Goal: Task Accomplishment & Management: Use online tool/utility

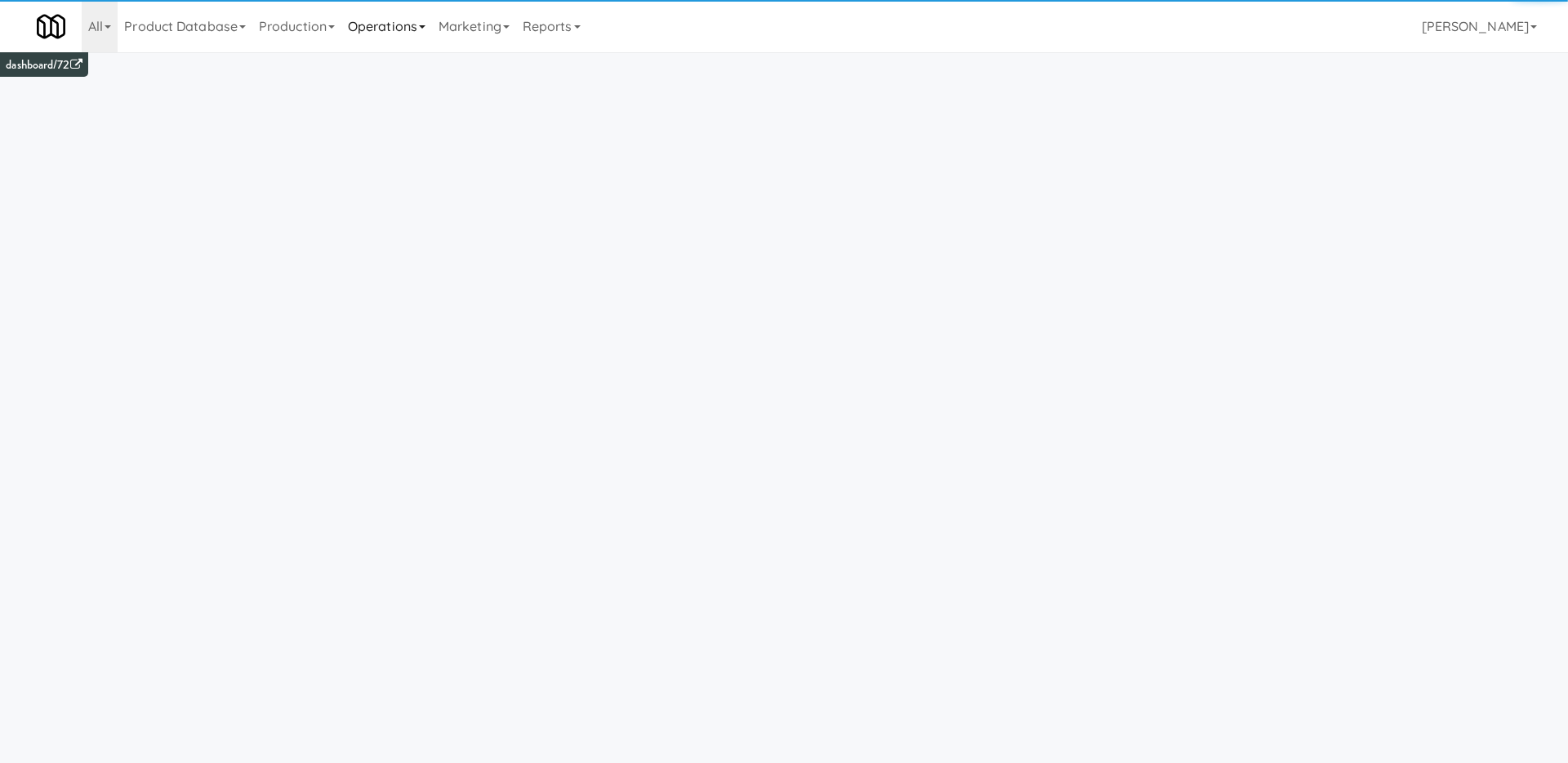
click at [394, 23] on link "Operations" at bounding box center [387, 26] width 91 height 52
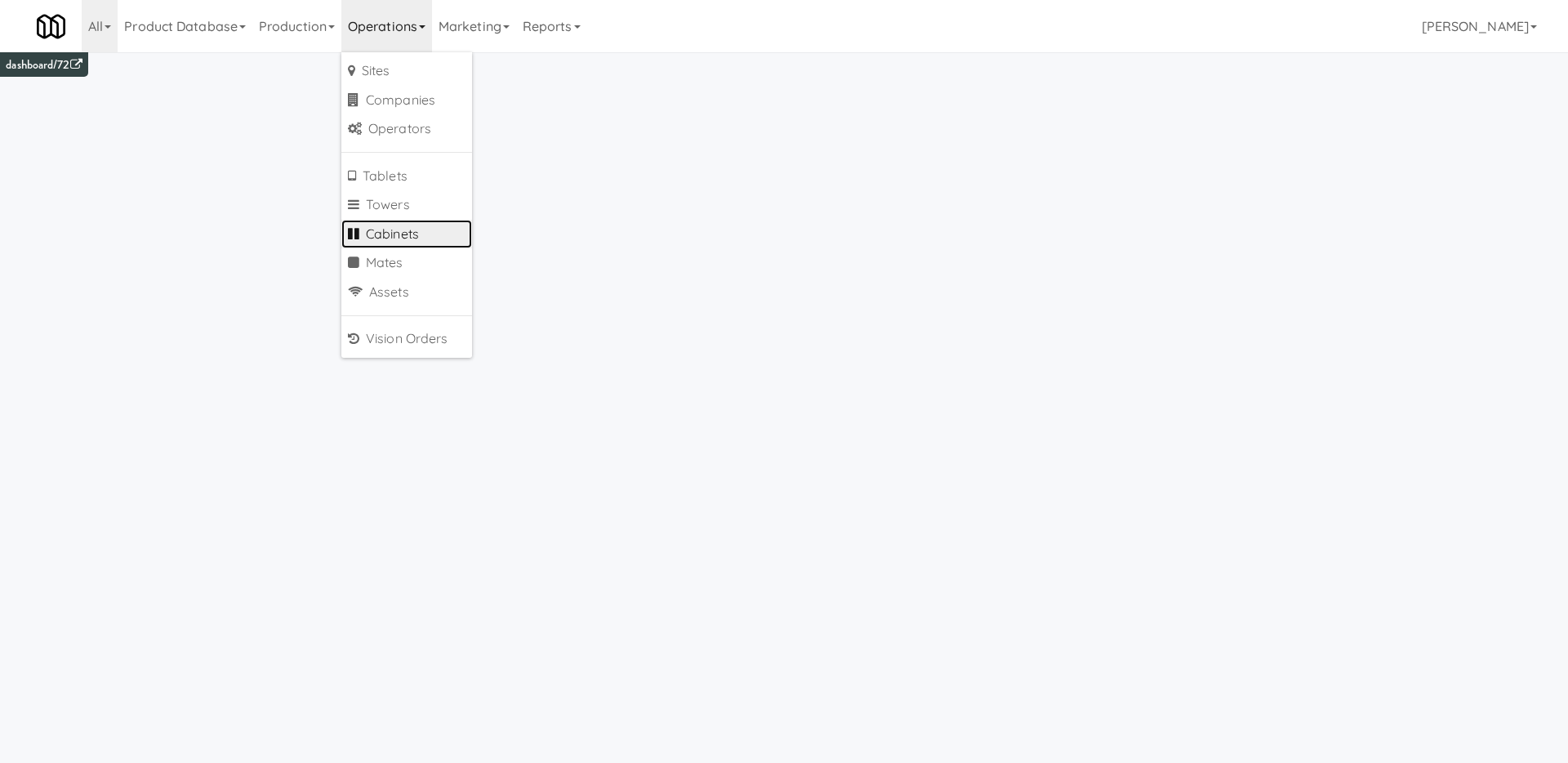
click at [420, 224] on link "Cabinets" at bounding box center [407, 234] width 131 height 29
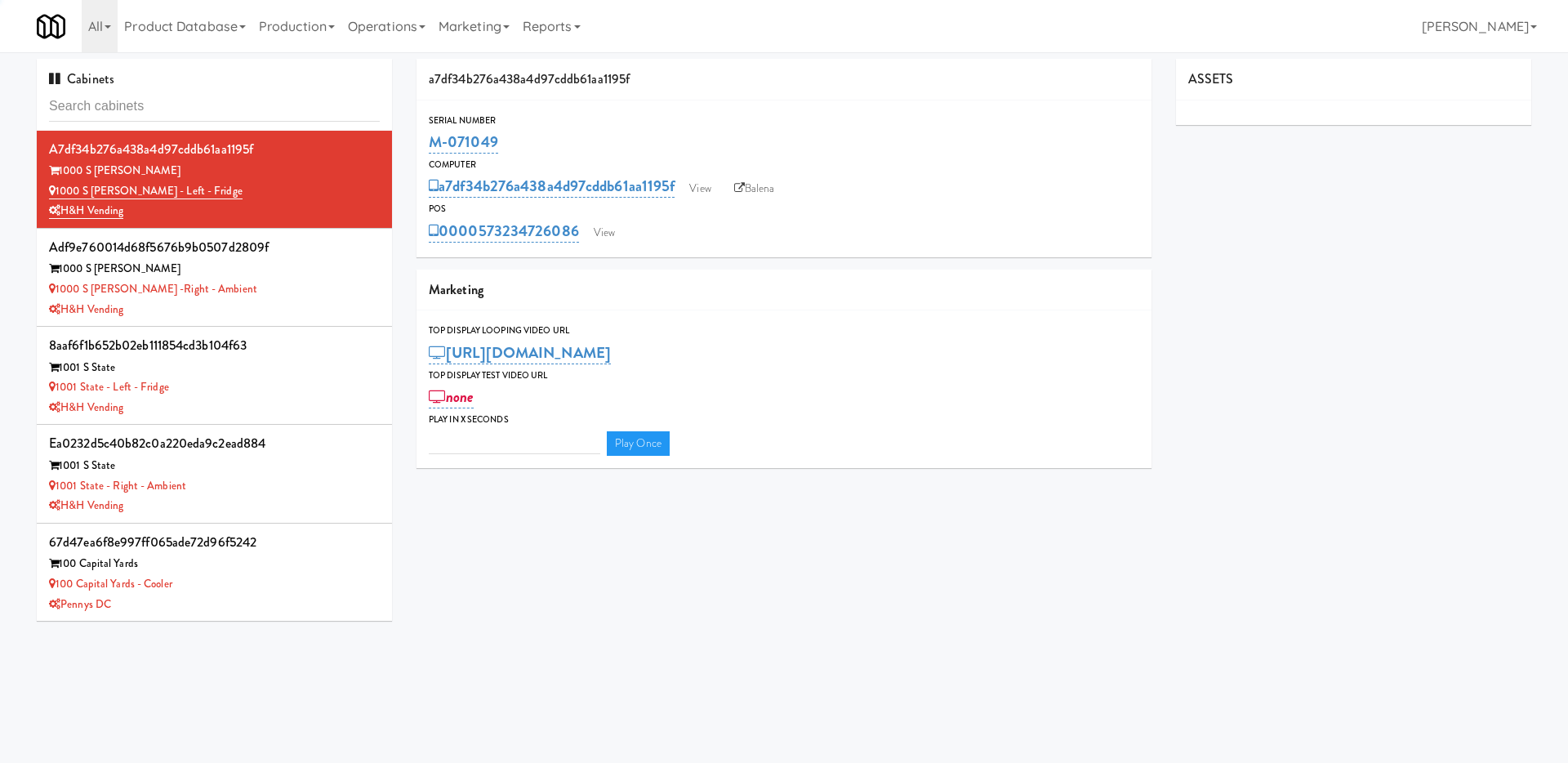
type input "3"
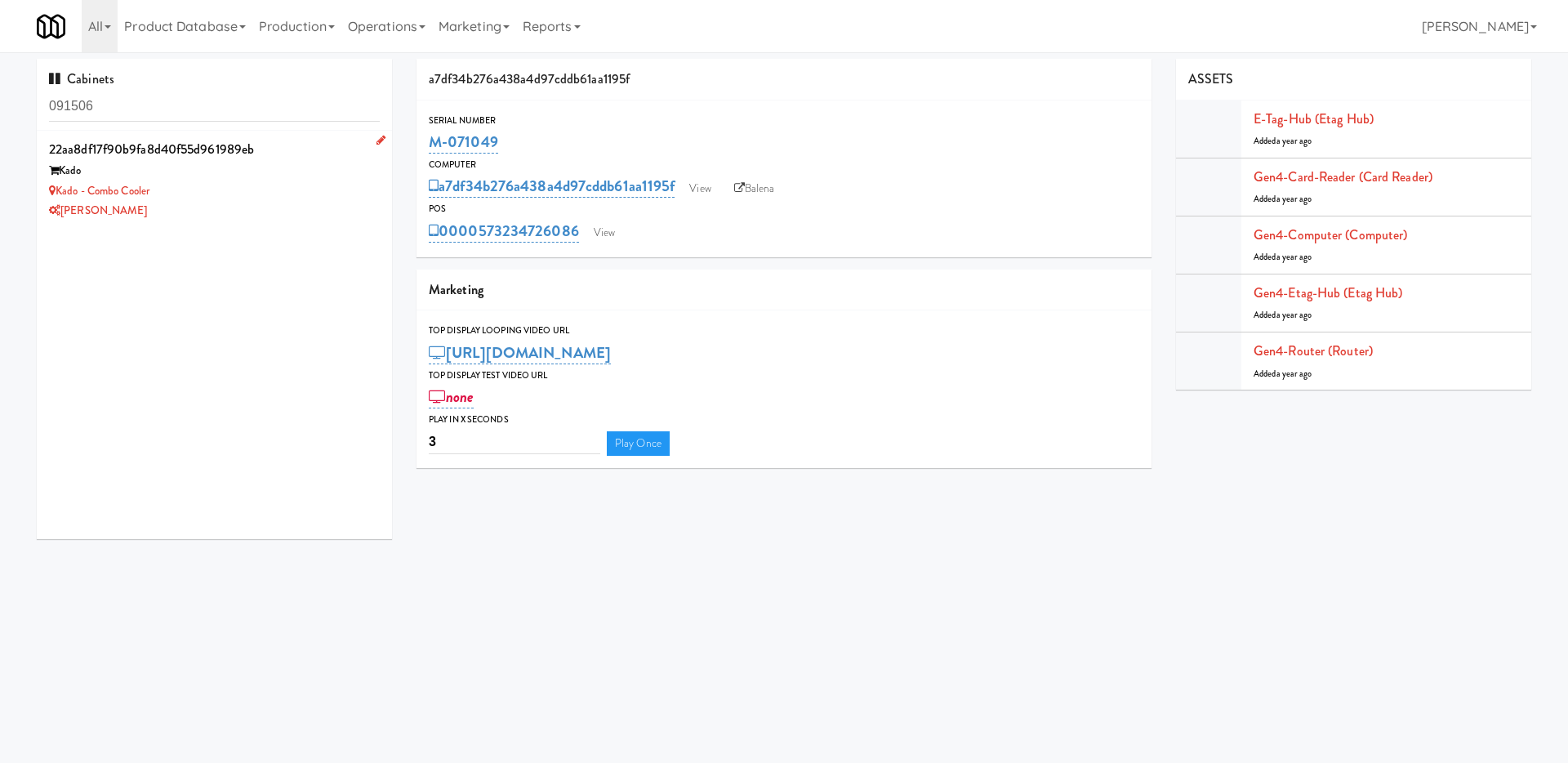
type input "091506"
click at [261, 197] on div "Kado - Combo Cooler" at bounding box center [215, 192] width 331 height 21
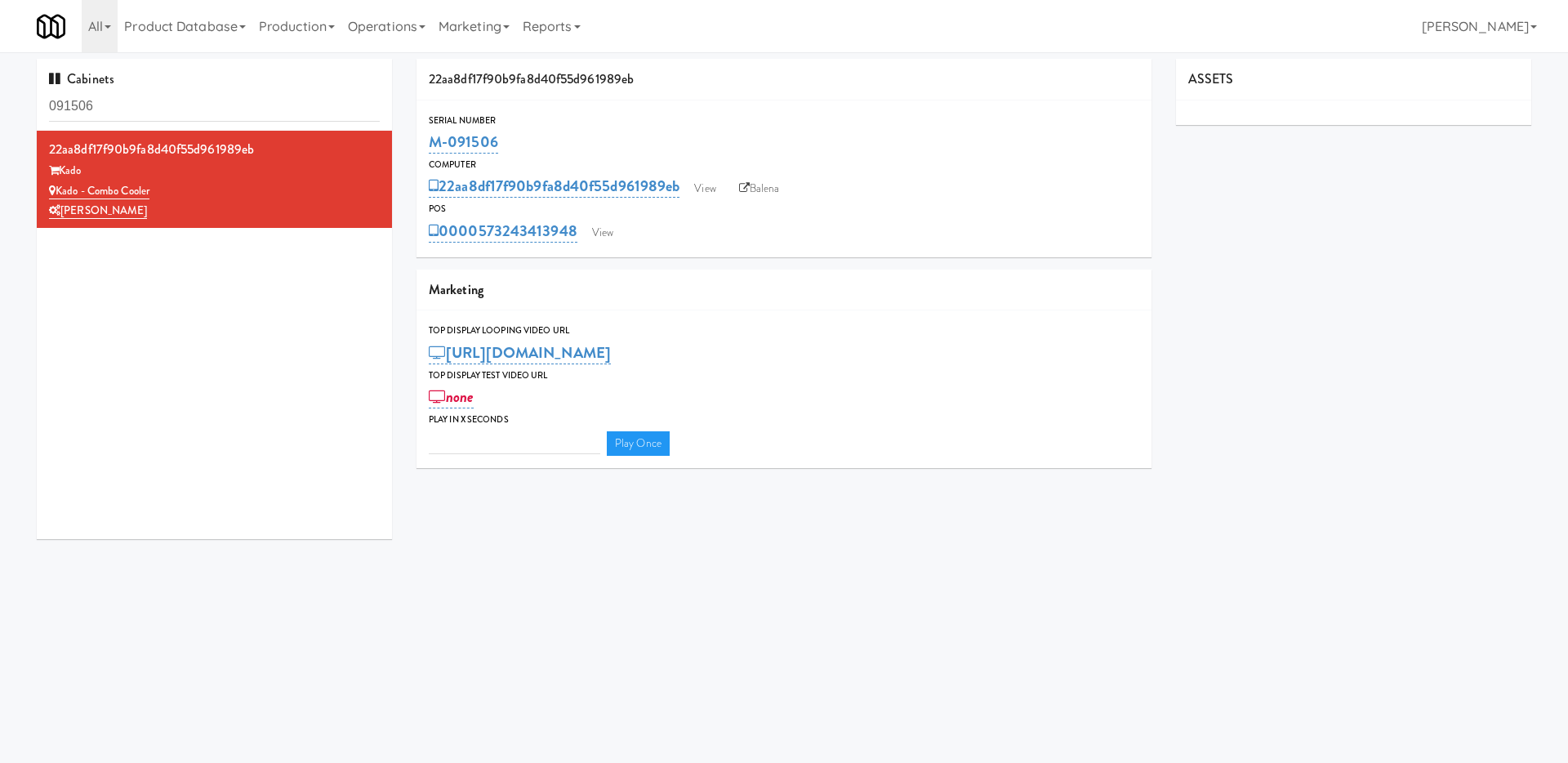
type input "3"
